Goal: Task Accomplishment & Management: Manage account settings

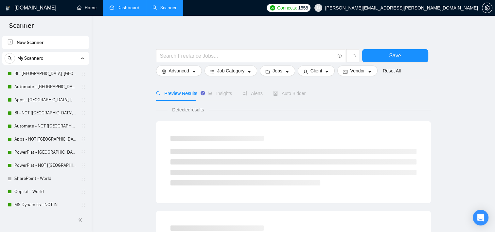
click at [113, 5] on link "Dashboard" at bounding box center [125, 8] width 30 height 6
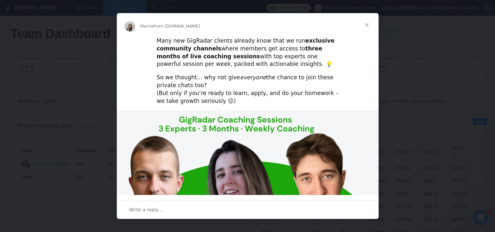
scroll to position [65, 0]
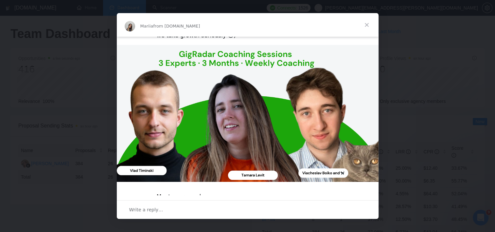
click at [419, 69] on div "Intercom messenger" at bounding box center [247, 116] width 495 height 232
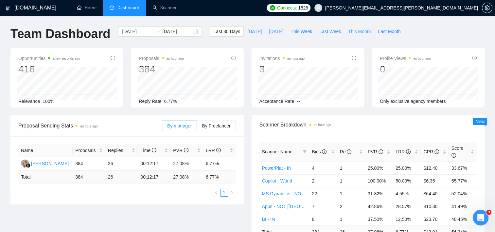
click at [348, 30] on span "This Month" at bounding box center [359, 31] width 23 height 7
type input "[DATE]"
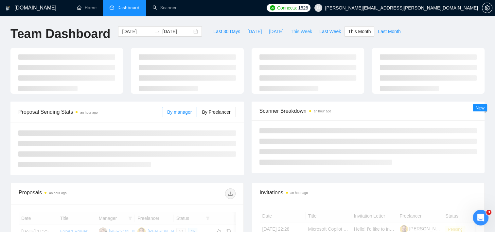
click at [304, 31] on span "This Week" at bounding box center [302, 31] width 22 height 7
type input "[DATE]"
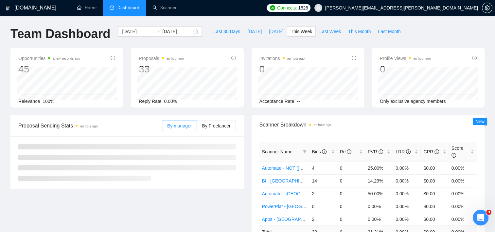
click at [249, 106] on div "Invitations an hour ago 0 Acceptance Rate --" at bounding box center [308, 78] width 120 height 60
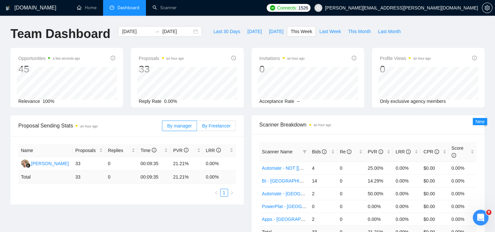
click at [230, 121] on label "By Freelancer" at bounding box center [216, 125] width 39 height 10
click at [197, 127] on input "By Freelancer" at bounding box center [197, 127] width 0 height 0
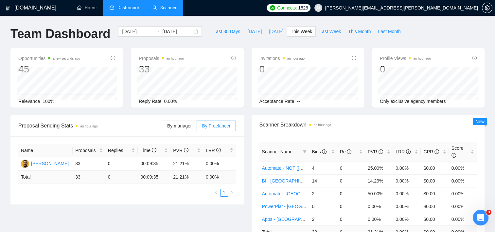
click at [172, 8] on link "Scanner" at bounding box center [165, 8] width 24 height 6
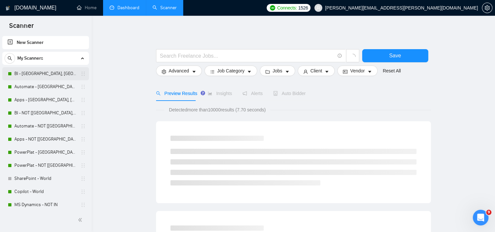
click at [34, 78] on link "BI - [GEOGRAPHIC_DATA], [GEOGRAPHIC_DATA], [GEOGRAPHIC_DATA]" at bounding box center [45, 73] width 62 height 13
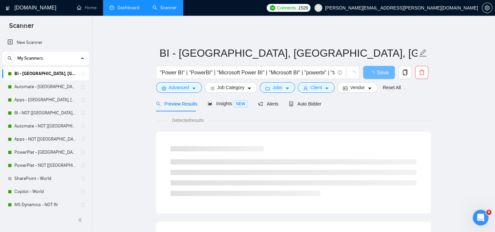
drag, startPoint x: 303, startPoint y: 107, endPoint x: 300, endPoint y: 113, distance: 6.3
click at [303, 107] on div "Auto Bidder" at bounding box center [305, 103] width 32 height 15
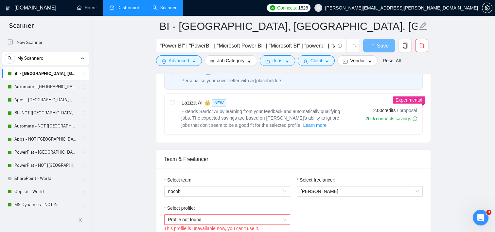
scroll to position [295, 0]
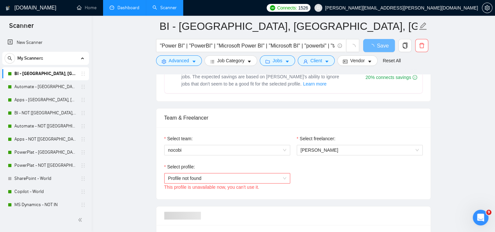
click at [224, 173] on span "Profile not found" at bounding box center [227, 178] width 118 height 10
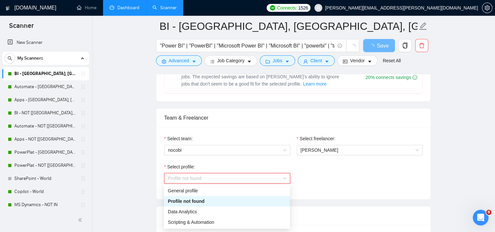
click at [224, 175] on span "Profile not found" at bounding box center [227, 178] width 118 height 10
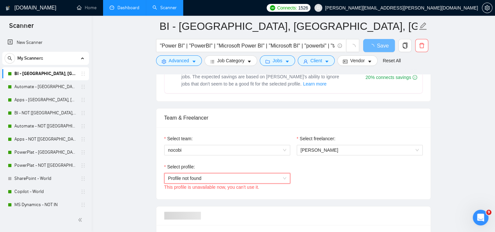
click at [225, 175] on span "Profile not found" at bounding box center [227, 178] width 118 height 10
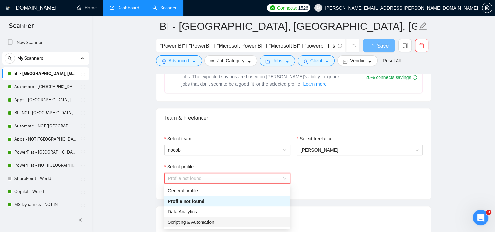
click at [184, 217] on div "Scripting & Automation" at bounding box center [227, 222] width 126 height 10
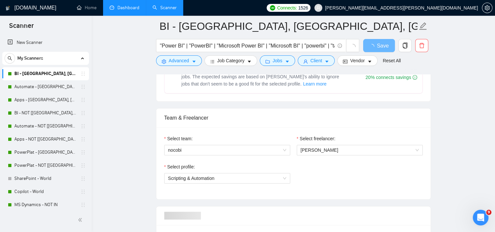
click at [186, 213] on span at bounding box center [182, 216] width 37 height 8
click at [244, 177] on span "Scripting & Automation" at bounding box center [227, 178] width 118 height 10
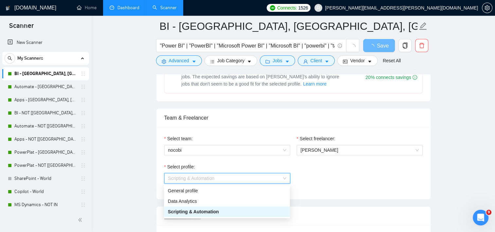
click at [195, 199] on span "Data Analytics" at bounding box center [182, 200] width 29 height 5
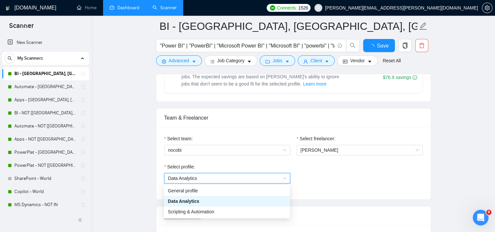
click at [378, 165] on div "Select profile: 1110580752008335360 Data Analytics" at bounding box center [293, 177] width 265 height 28
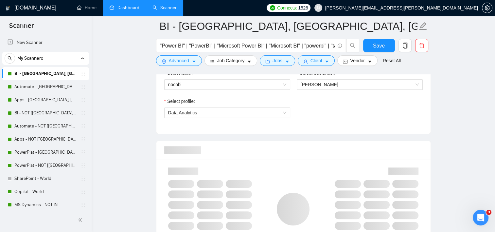
scroll to position [426, 0]
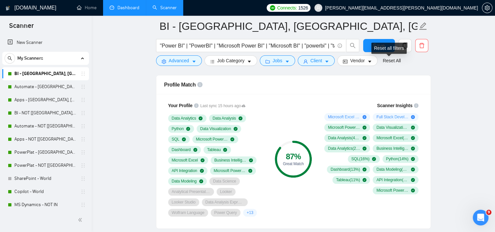
click at [374, 50] on div "Reset all filters" at bounding box center [389, 48] width 35 height 11
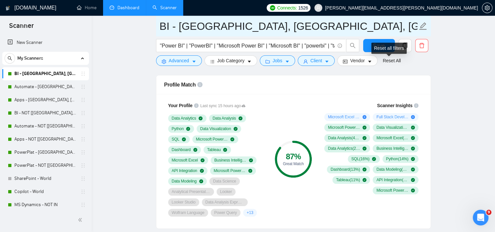
click at [376, 35] on span "BI - [GEOGRAPHIC_DATA], [GEOGRAPHIC_DATA], [GEOGRAPHIC_DATA]" at bounding box center [293, 26] width 275 height 21
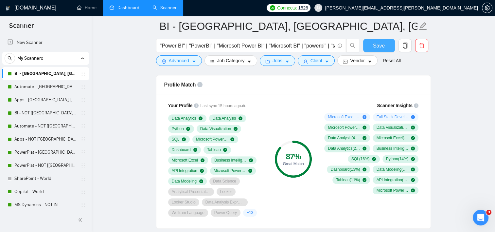
click at [375, 49] on span "Save" at bounding box center [379, 46] width 12 height 8
click at [36, 114] on link "BI - NOT [[GEOGRAPHIC_DATA], CAN, [GEOGRAPHIC_DATA]]" at bounding box center [45, 112] width 62 height 13
click at [34, 114] on link "BI - NOT [[GEOGRAPHIC_DATA], CAN, [GEOGRAPHIC_DATA]]" at bounding box center [45, 112] width 62 height 13
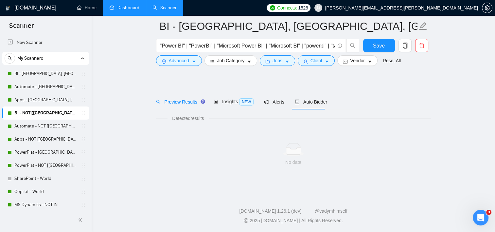
scroll to position [7, 0]
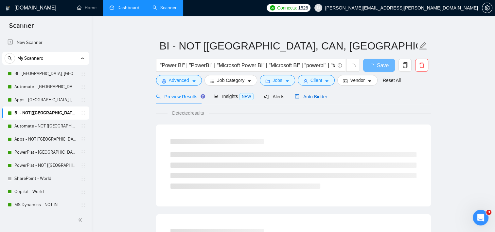
click at [314, 96] on span "Auto Bidder" at bounding box center [311, 96] width 32 height 5
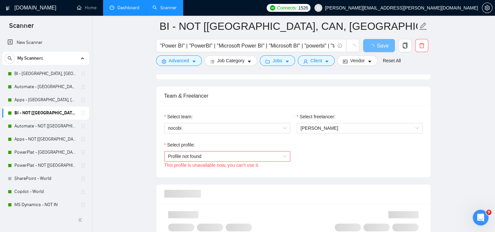
scroll to position [335, 0]
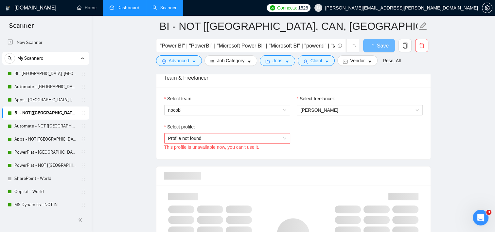
click at [223, 140] on span "Profile not found" at bounding box center [227, 138] width 118 height 10
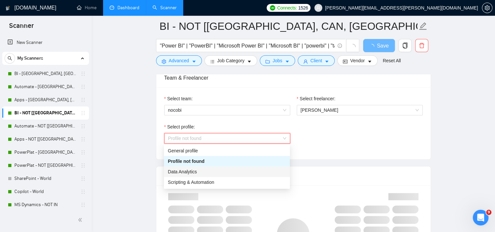
click at [195, 173] on span "Data Analytics" at bounding box center [182, 171] width 29 height 5
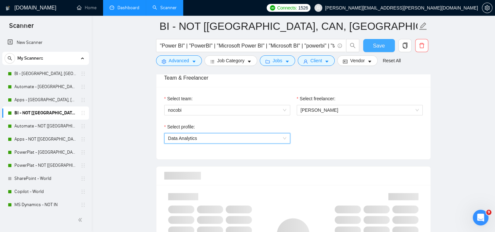
click at [378, 46] on span "Save" at bounding box center [379, 46] width 12 height 8
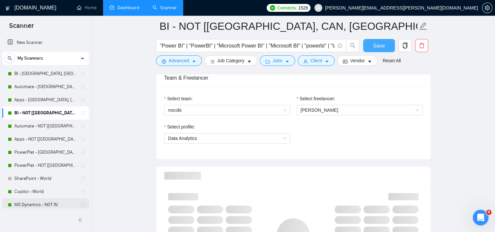
scroll to position [33, 0]
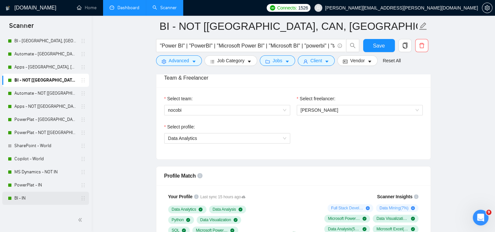
click at [25, 198] on link "BI - IN" at bounding box center [45, 198] width 62 height 13
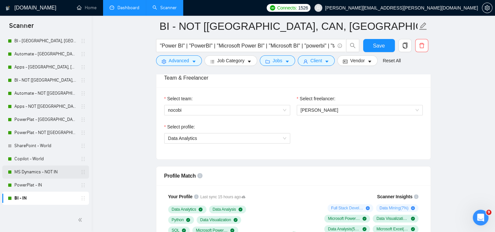
scroll to position [7, 0]
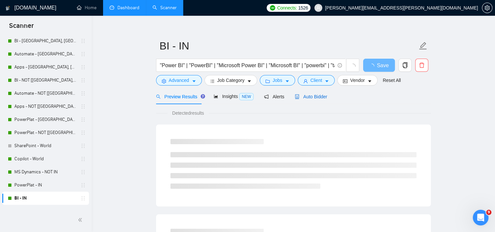
drag, startPoint x: 314, startPoint y: 94, endPoint x: 301, endPoint y: 109, distance: 19.9
click at [314, 95] on span "Auto Bidder" at bounding box center [311, 96] width 32 height 5
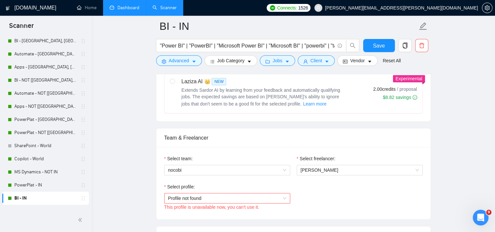
scroll to position [302, 0]
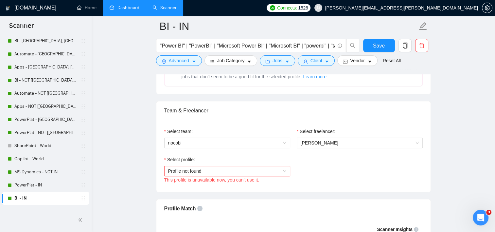
click at [213, 171] on span "Profile not found" at bounding box center [227, 171] width 118 height 10
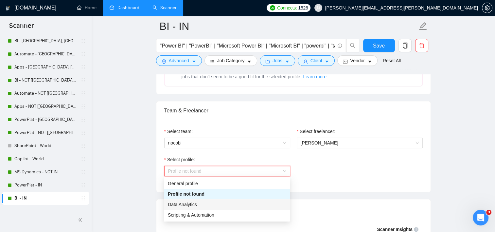
click at [189, 205] on span "Data Analytics" at bounding box center [182, 204] width 29 height 5
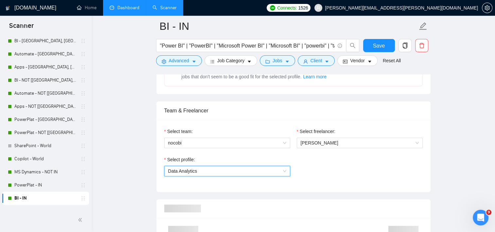
click at [371, 165] on div "Select profile: 1110580752008335360 Data Analytics This profile is unavailable …" at bounding box center [293, 170] width 265 height 28
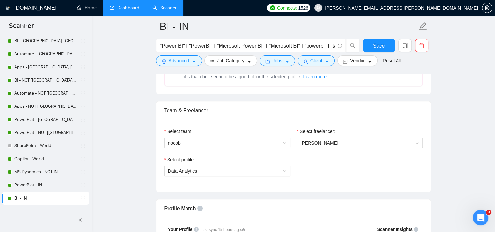
scroll to position [400, 0]
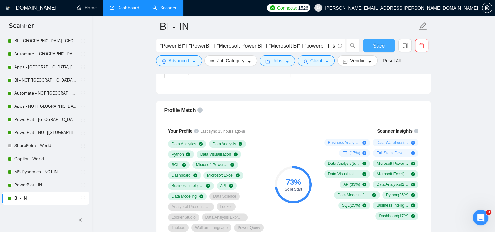
click at [372, 48] on button "Save" at bounding box center [379, 45] width 32 height 13
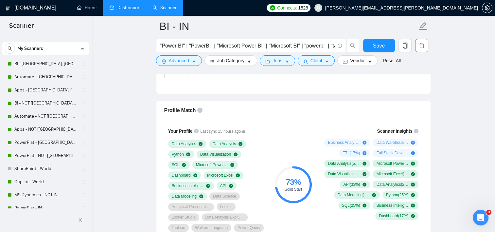
scroll to position [0, 0]
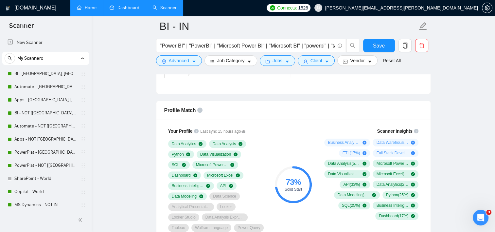
click at [90, 5] on link "Home" at bounding box center [87, 8] width 20 height 6
